Goal: Information Seeking & Learning: Learn about a topic

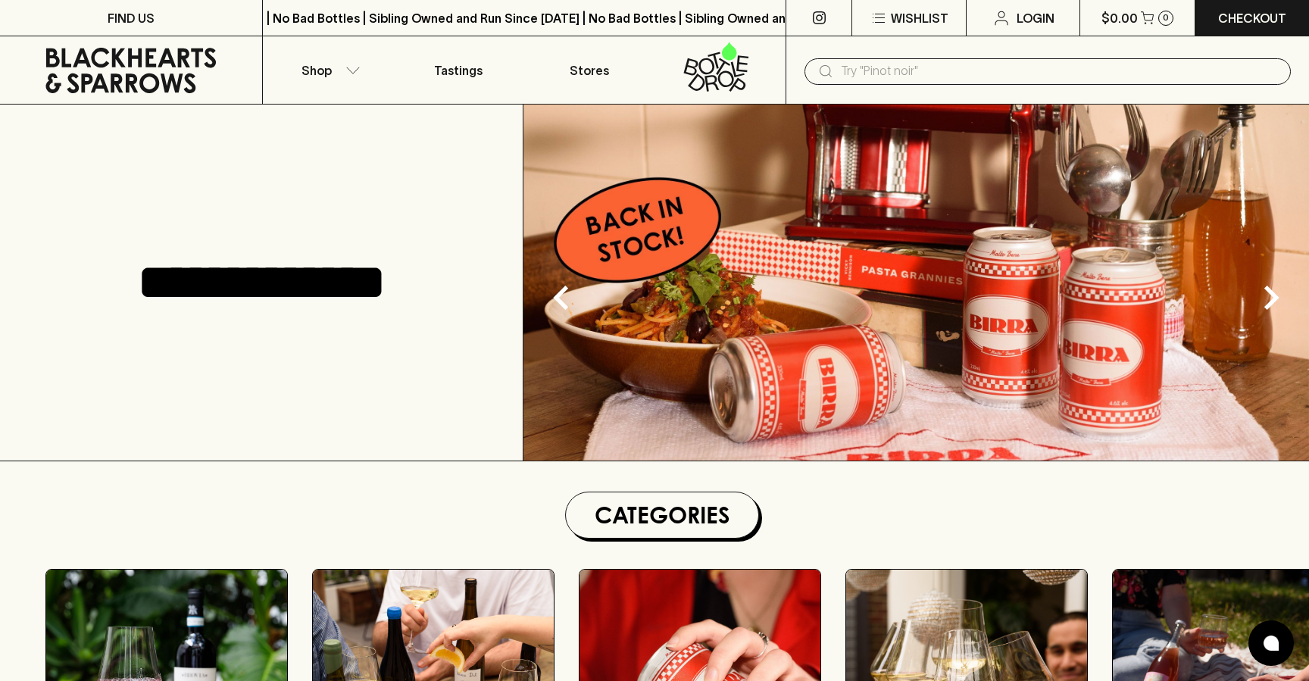
click at [926, 73] on input "text" at bounding box center [1060, 71] width 438 height 24
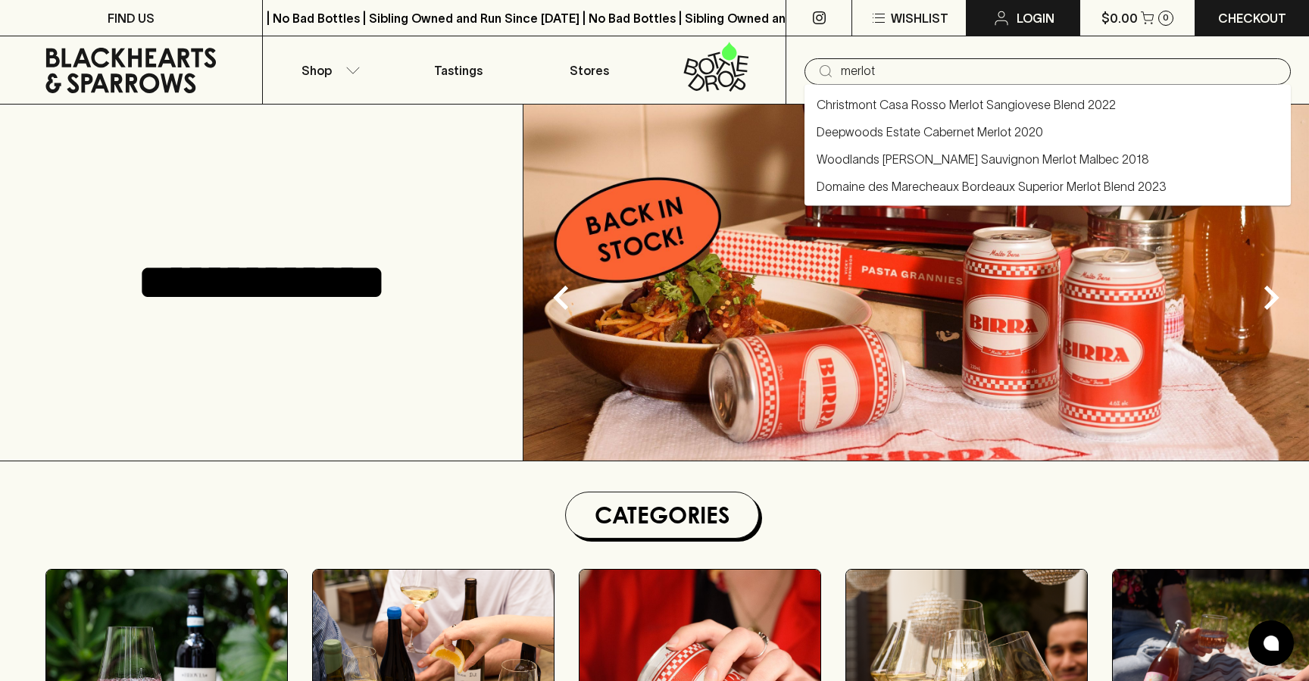
type input "merlot"
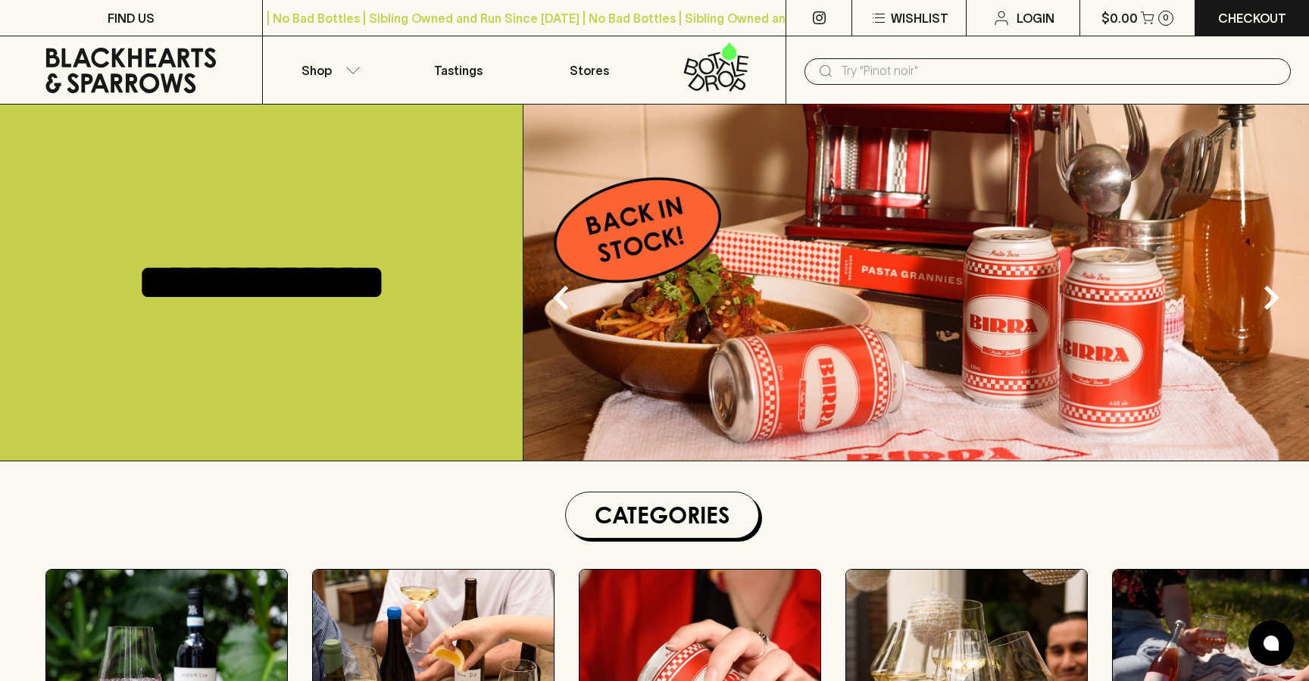
click at [1016, 446] on img at bounding box center [916, 283] width 786 height 356
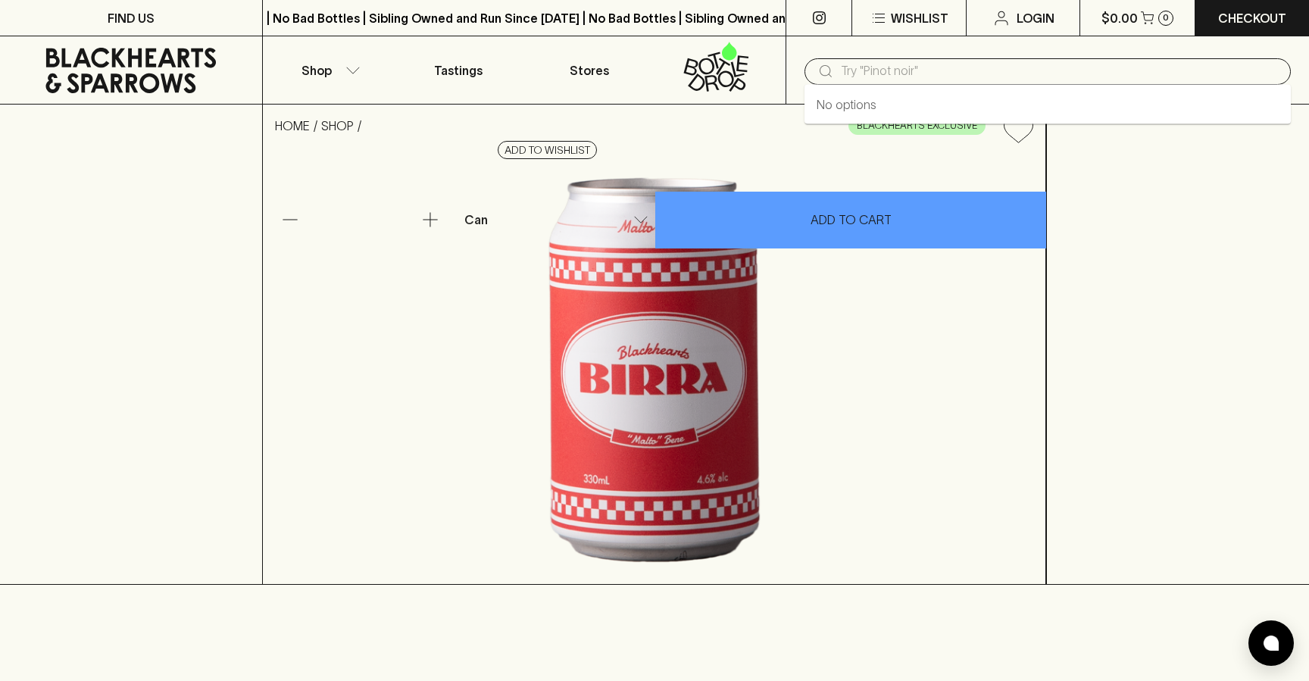
click at [857, 77] on input "text" at bounding box center [1060, 71] width 438 height 24
paste input "Cabernet Sauvignon"
type input "Cabernet Sauvignon"
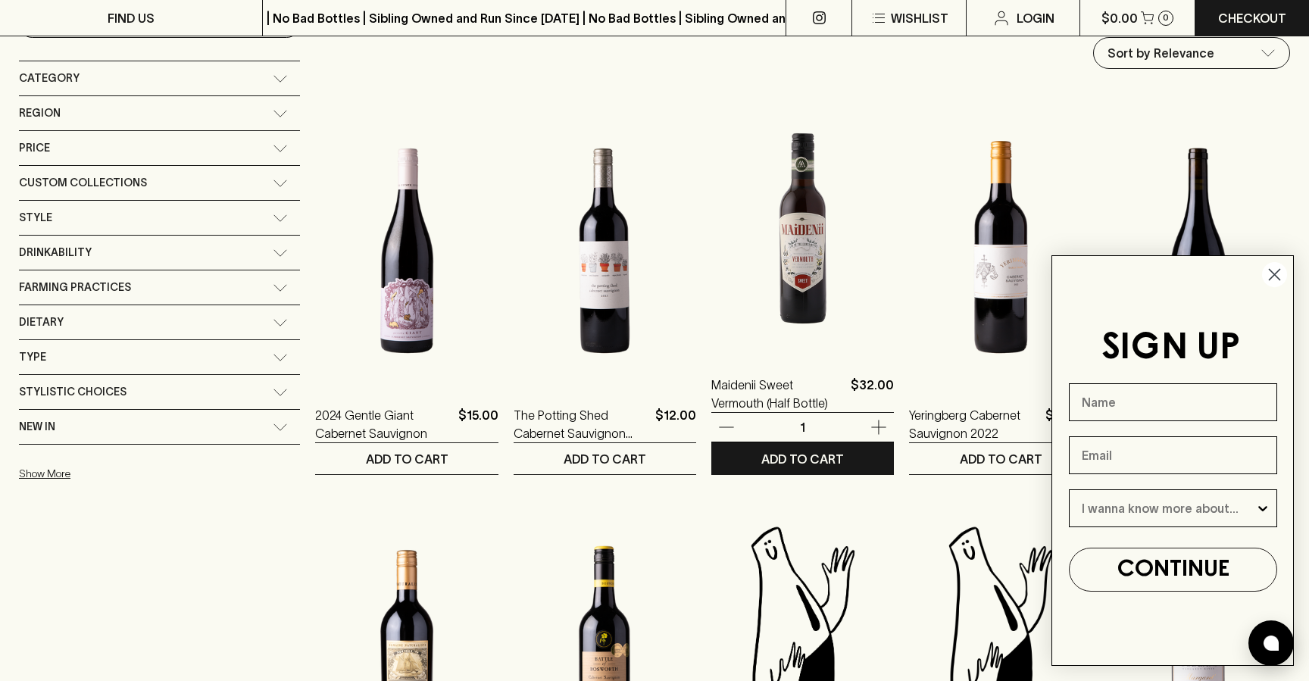
scroll to position [189, 0]
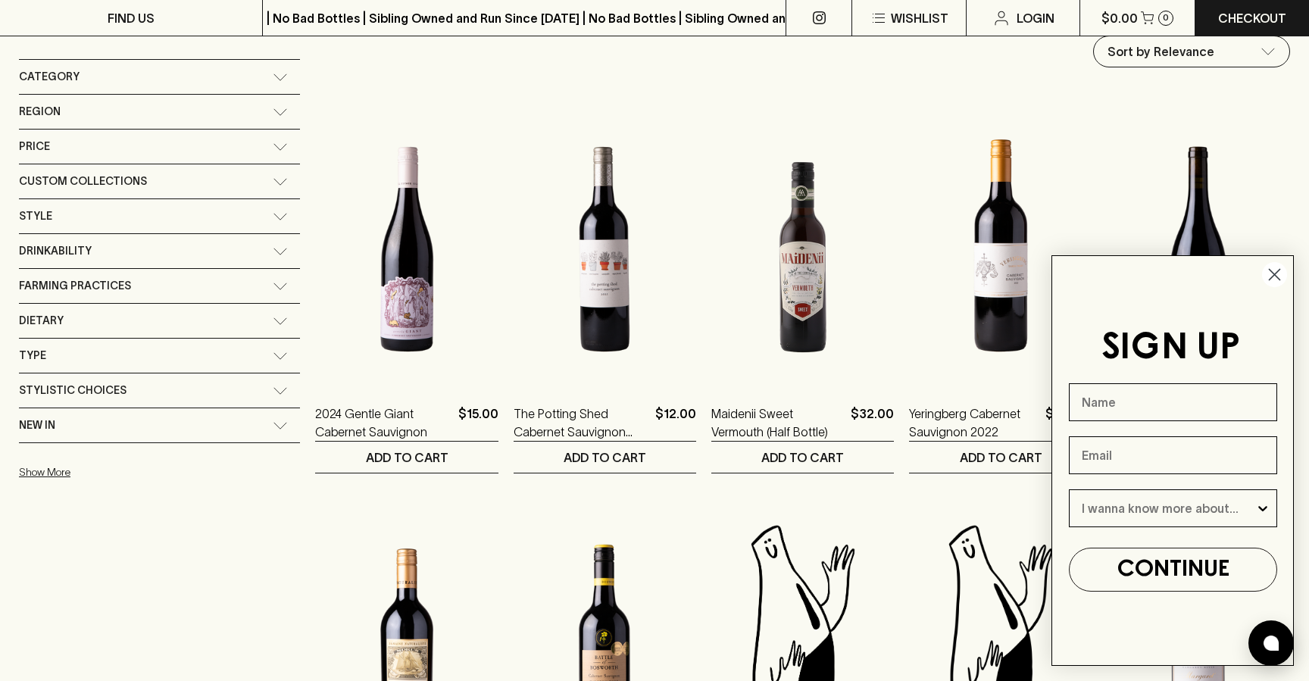
click at [1264, 272] on circle "Close dialog" at bounding box center [1274, 274] width 25 height 25
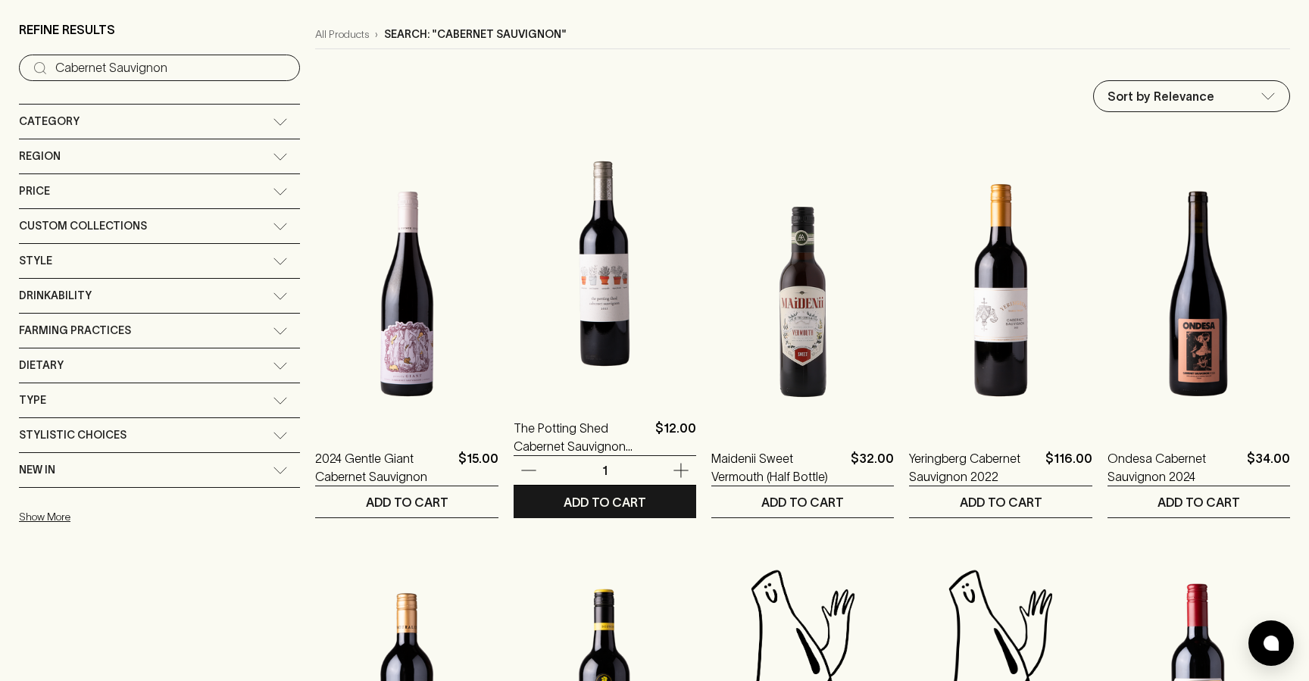
scroll to position [64, 0]
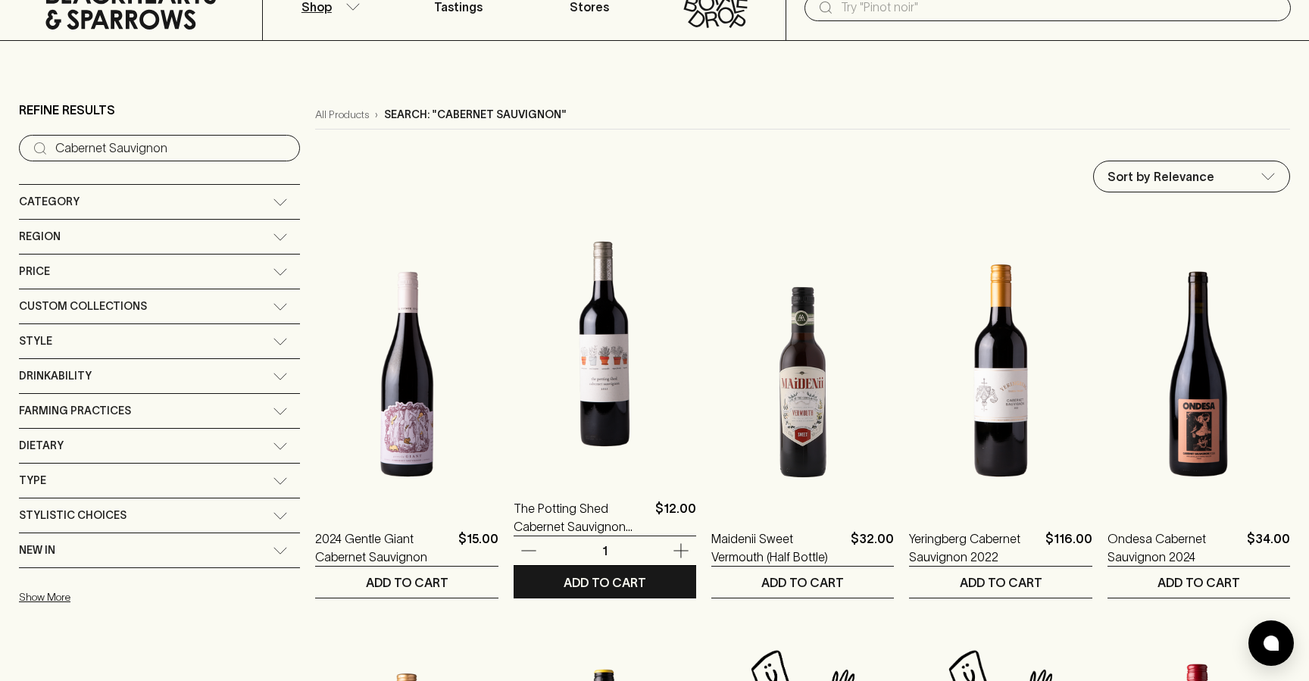
click at [537, 336] on img at bounding box center [605, 343] width 183 height 265
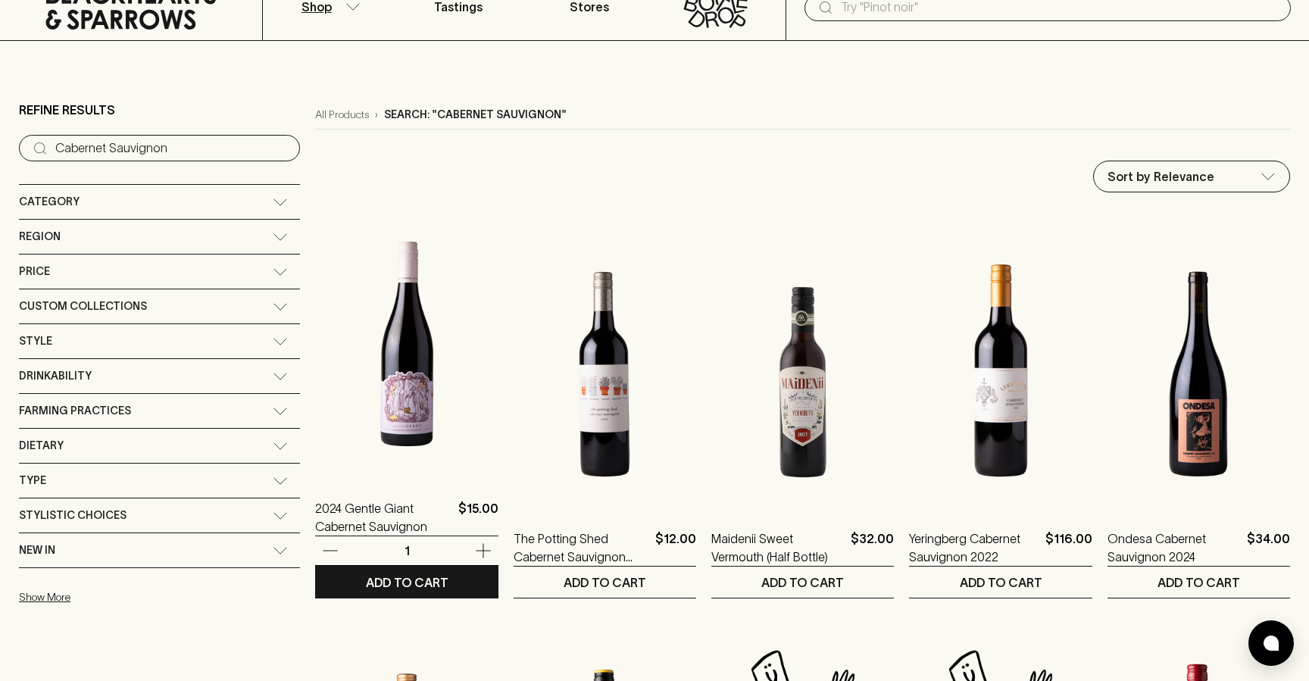
click at [341, 345] on img at bounding box center [406, 343] width 183 height 265
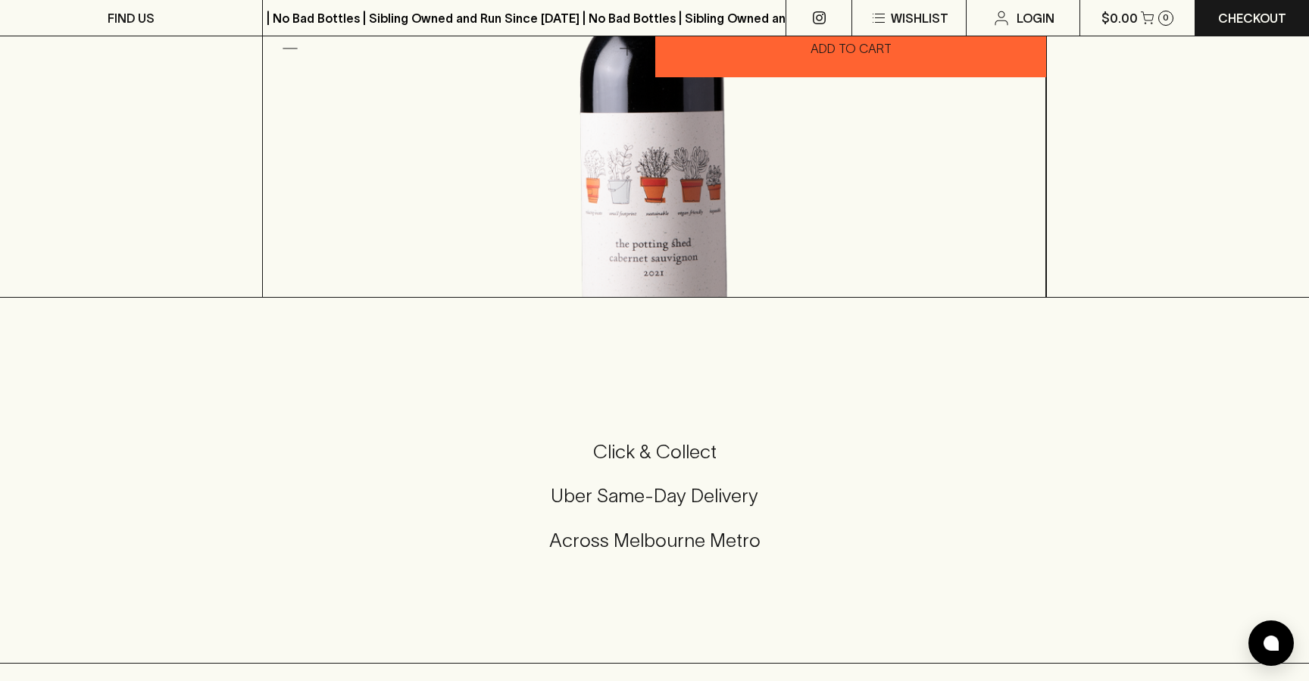
scroll to position [173, 0]
click at [768, 189] on span "Nobody really knows what happens in the Potting Shed but we love what comes out…" at bounding box center [632, 173] width 702 height 32
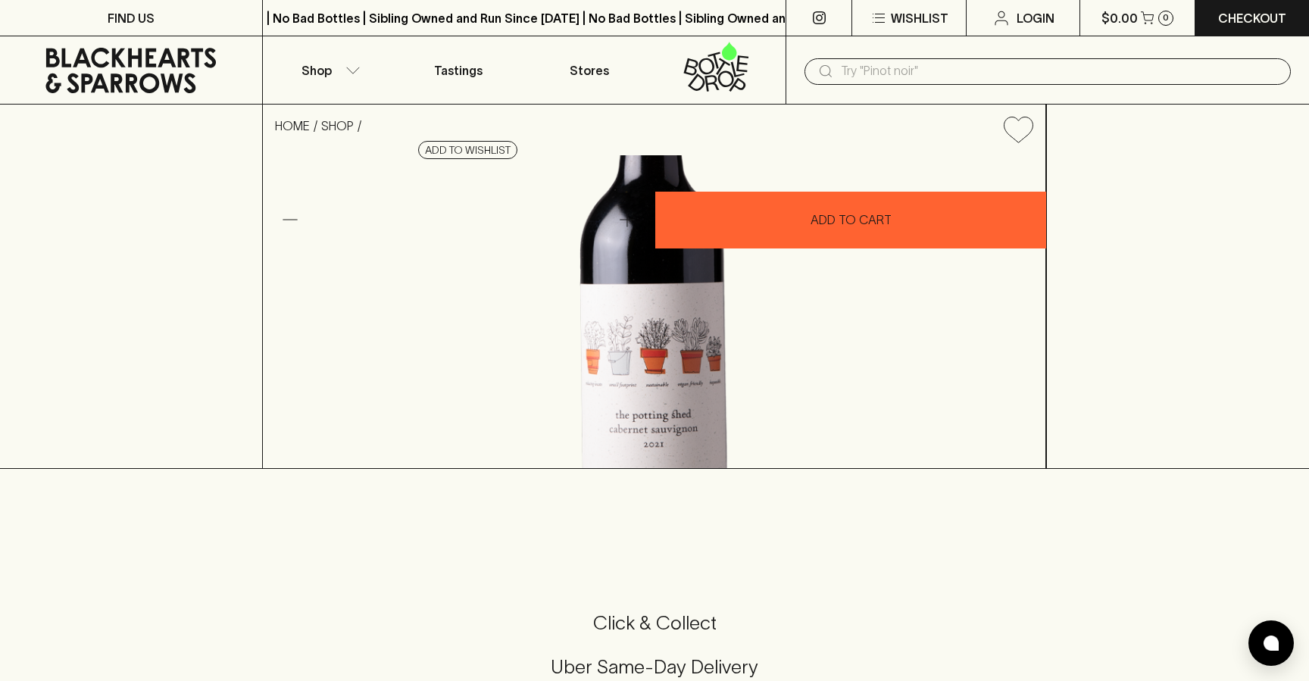
drag, startPoint x: 731, startPoint y: 173, endPoint x: 839, endPoint y: 162, distance: 108.8
click at [733, 173] on h4 "The Potting Shed Cabernet Sauvignon 2021" at bounding box center [723, 157] width 610 height 32
drag, startPoint x: 831, startPoint y: 137, endPoint x: 651, endPoint y: 133, distance: 180.3
click at [650, 133] on div "The Potting Shed Cabernet Sauvignon 2021 $12.00 Add to wishlist 10% discount wh…" at bounding box center [655, 148] width 784 height 86
copy h4 "The Potting Shed"
